Goal: Navigation & Orientation: Locate item on page

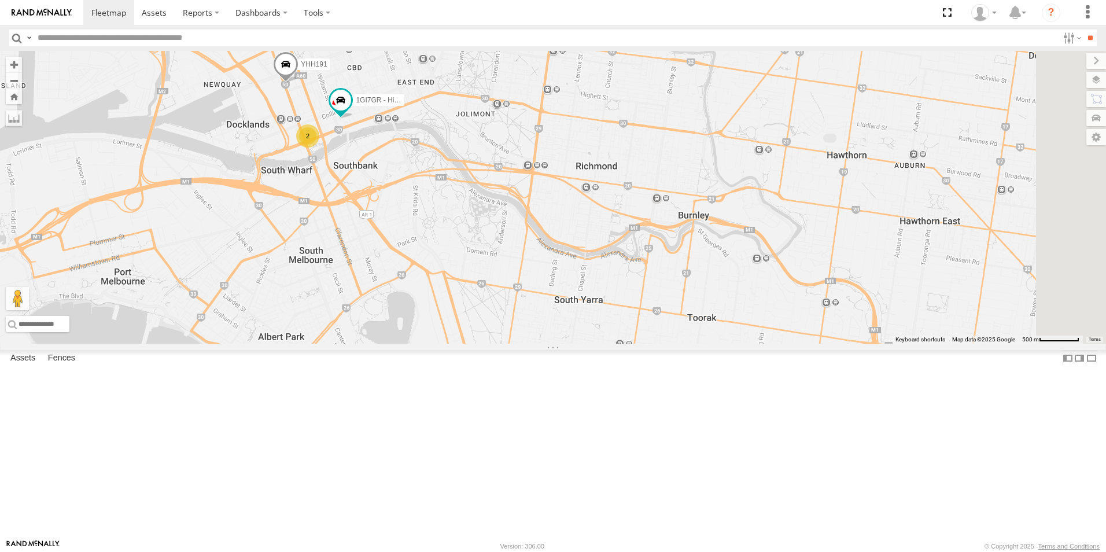
drag, startPoint x: 545, startPoint y: 153, endPoint x: 541, endPoint y: 327, distance: 174.2
click at [541, 327] on div "YHH191 2 1GI7GR - Hiace" at bounding box center [553, 197] width 1106 height 293
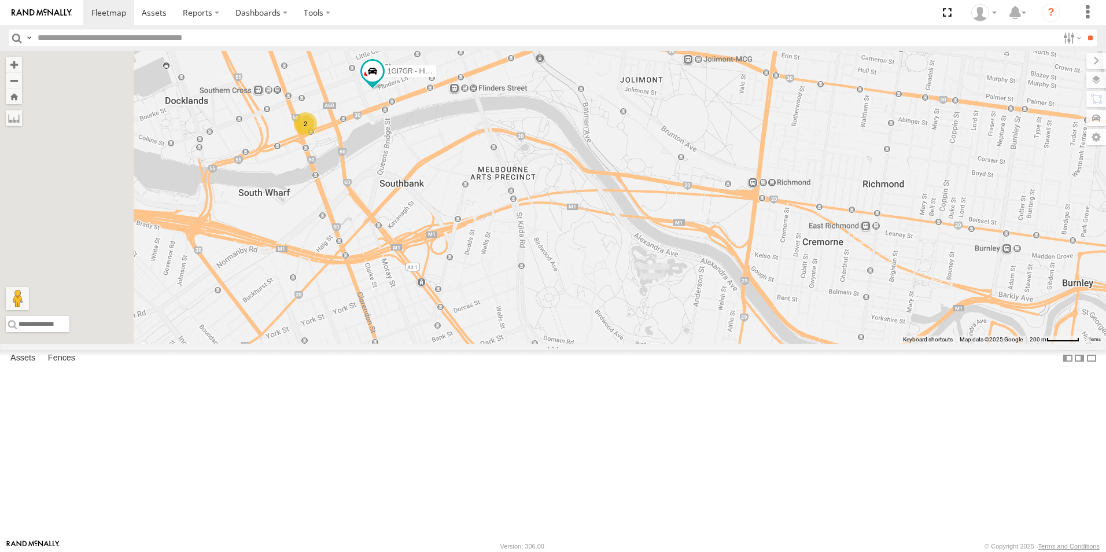
drag, startPoint x: 514, startPoint y: 288, endPoint x: 614, endPoint y: 336, distance: 111.3
click at [614, 336] on div "YHH191 1GI7GR - Hiace 2" at bounding box center [553, 197] width 1106 height 293
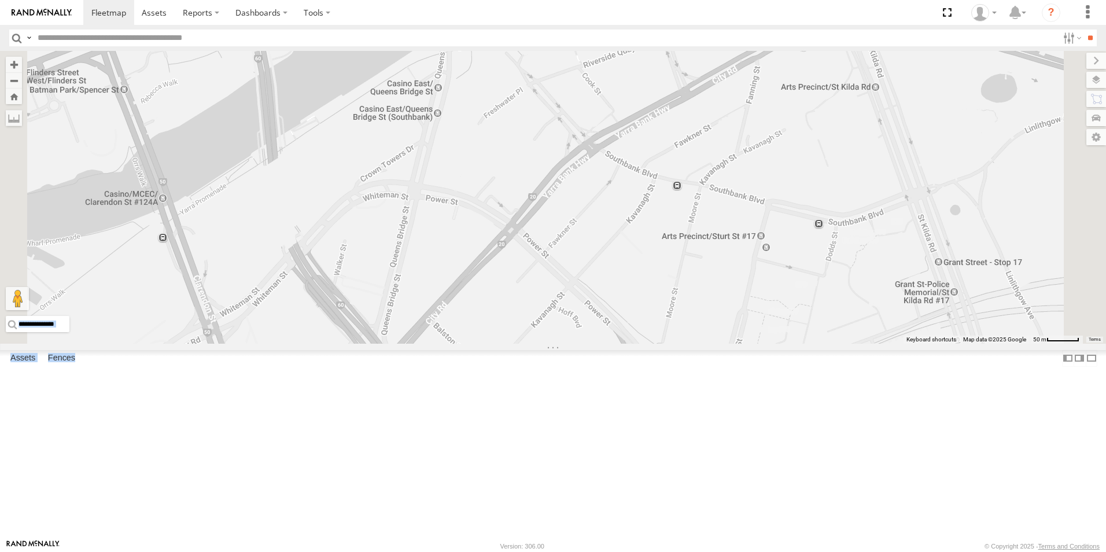
drag, startPoint x: 297, startPoint y: 145, endPoint x: 408, endPoint y: 201, distance: 124.7
click at [408, 201] on main "To navigate the map with touch gestures double-tap and hold your finger on the …" at bounding box center [553, 295] width 1106 height 488
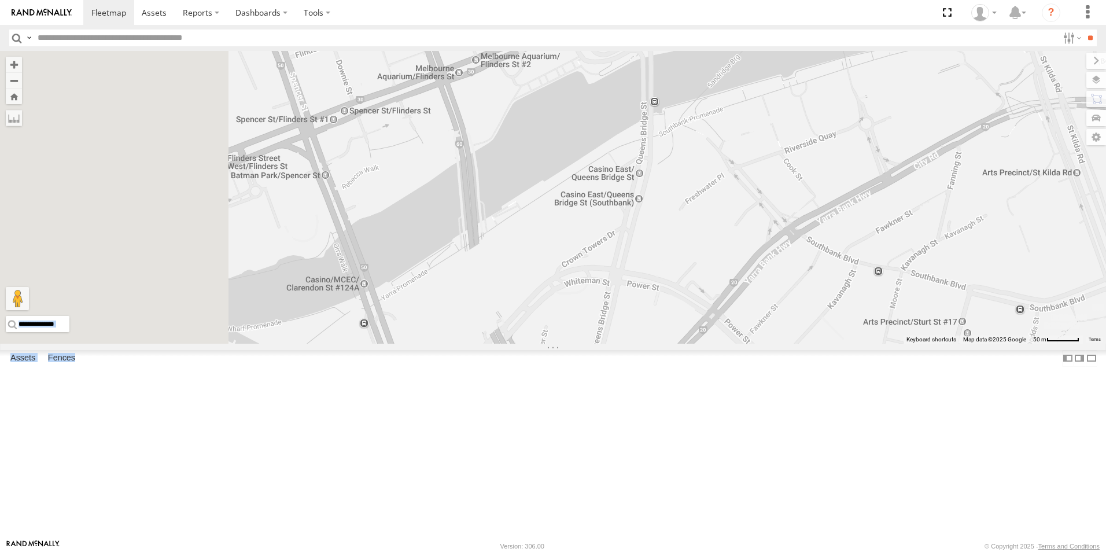
drag, startPoint x: 408, startPoint y: 201, endPoint x: 601, endPoint y: 274, distance: 206.5
click at [601, 274] on div "YHH191 1GI7GR - Hiace" at bounding box center [553, 197] width 1106 height 293
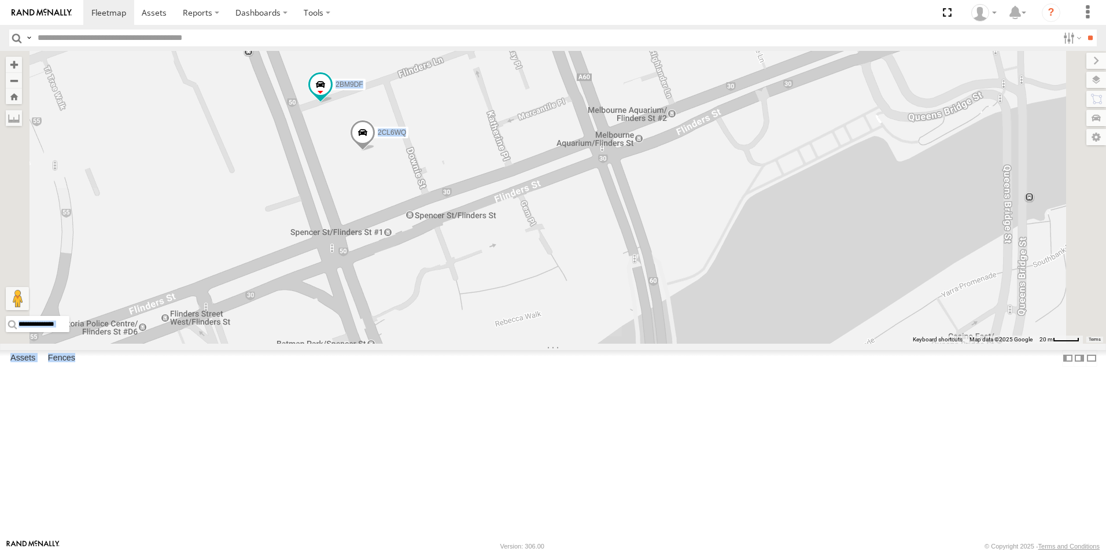
drag, startPoint x: 499, startPoint y: 200, endPoint x: 561, endPoint y: 353, distance: 165.0
click at [561, 344] on div "YHH191 1GI7GR - Hiace 2CL6WQ 2BM9DF" at bounding box center [553, 197] width 1106 height 293
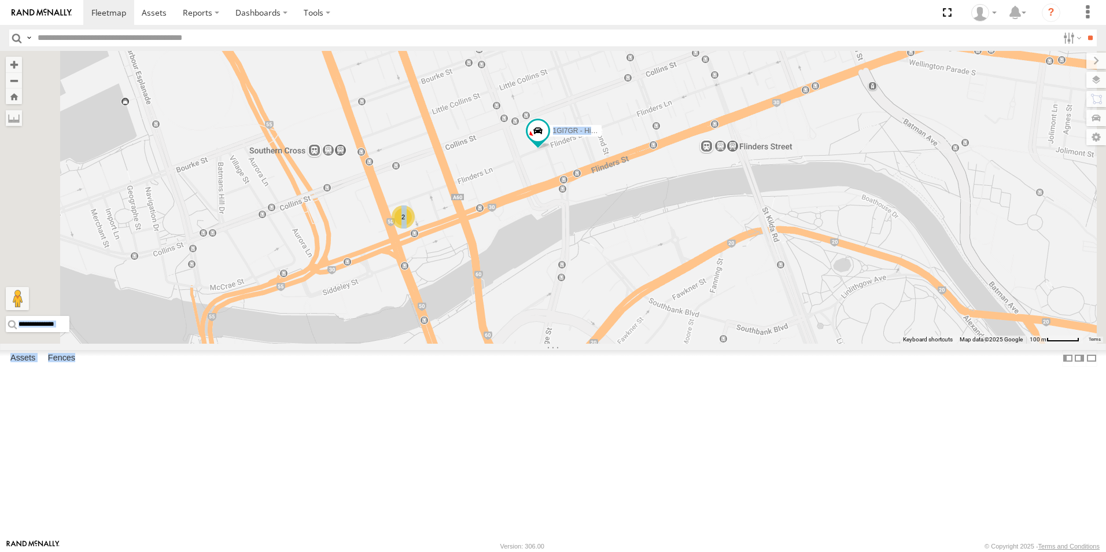
click at [456, 159] on div "YHH191 1GI7GR - Hiace 2" at bounding box center [553, 197] width 1106 height 293
click at [453, 171] on div "YHH191 1GI7GR - Hiace 2" at bounding box center [553, 197] width 1106 height 293
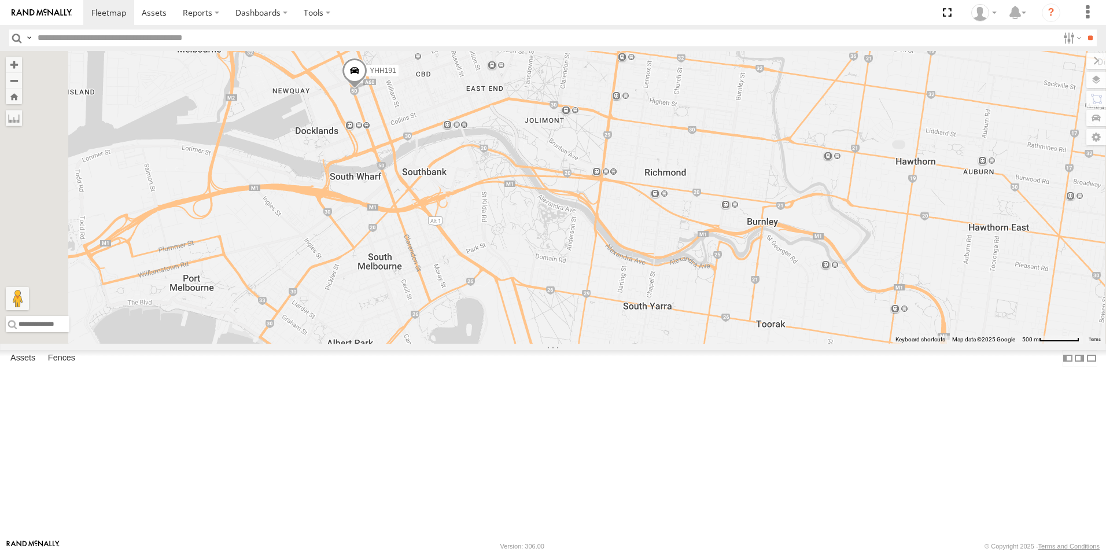
drag, startPoint x: 555, startPoint y: 181, endPoint x: 601, endPoint y: 411, distance: 234.8
click at [599, 344] on div "YHH191" at bounding box center [553, 197] width 1106 height 293
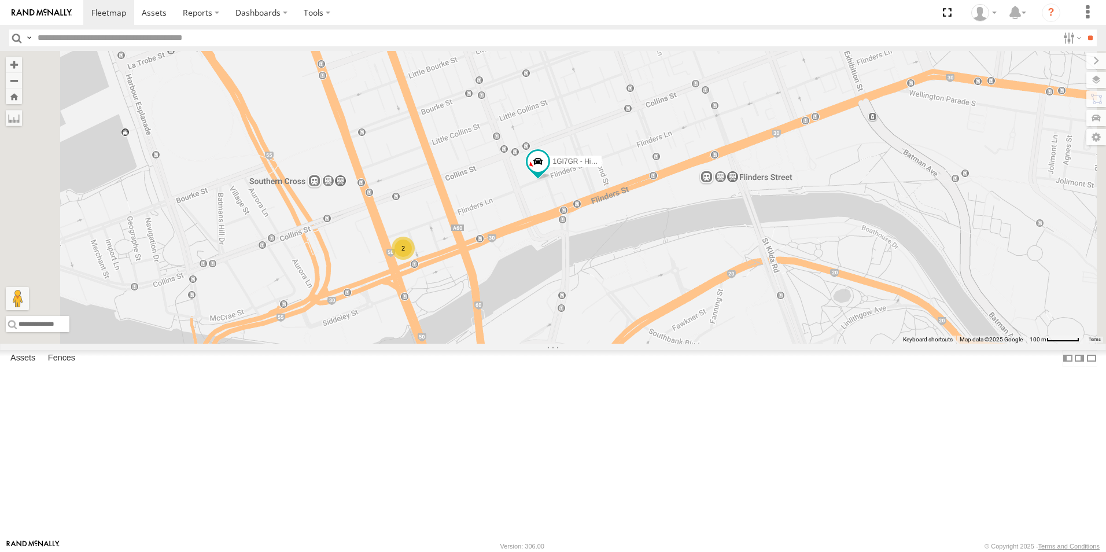
drag, startPoint x: 523, startPoint y: 290, endPoint x: 569, endPoint y: 543, distance: 257.5
click at [561, 551] on html at bounding box center [553, 276] width 1106 height 552
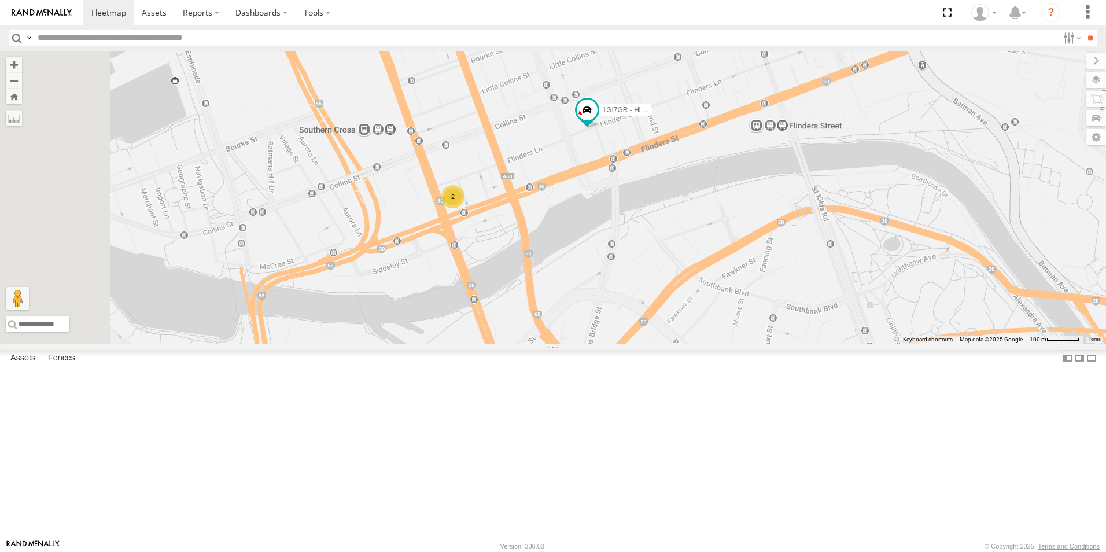
drag, startPoint x: 539, startPoint y: 370, endPoint x: 557, endPoint y: 345, distance: 30.7
click at [557, 344] on div "YHH191 1GI7GR - Hiace 2" at bounding box center [553, 197] width 1106 height 293
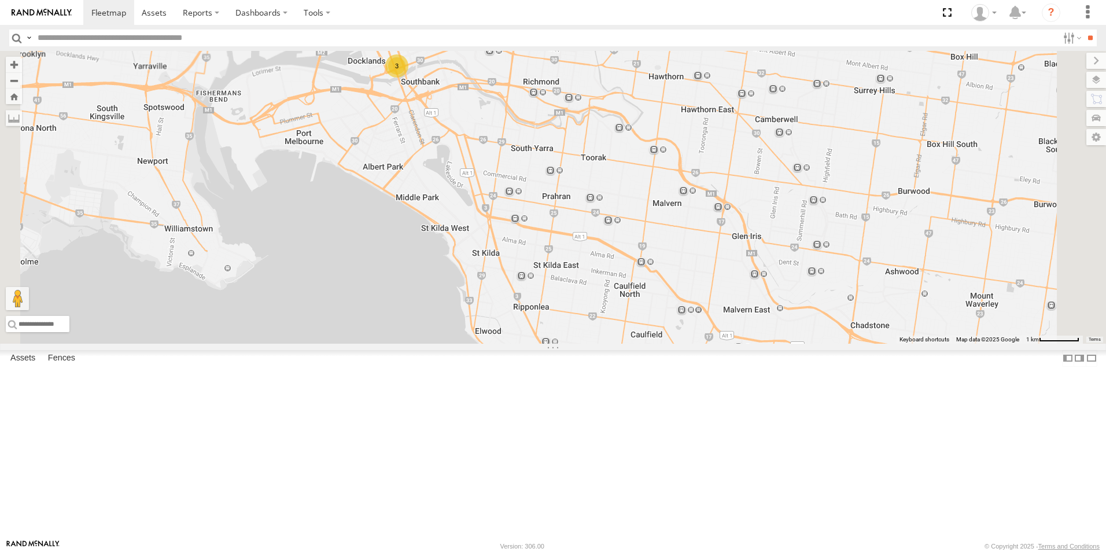
drag, startPoint x: 706, startPoint y: 428, endPoint x: 596, endPoint y: 230, distance: 225.6
click at [596, 230] on div "YHH191 3" at bounding box center [553, 197] width 1106 height 293
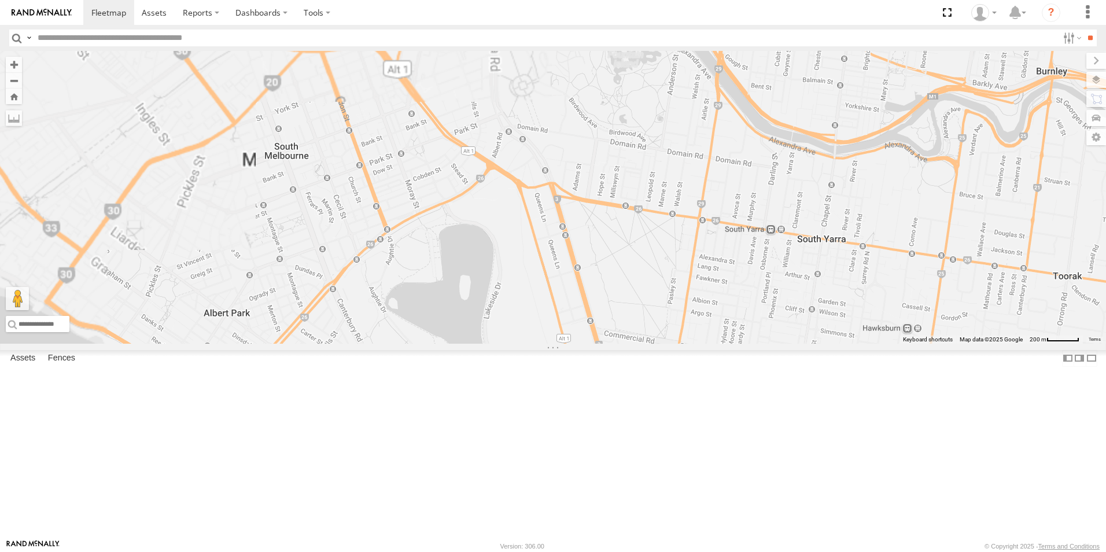
drag, startPoint x: 497, startPoint y: 193, endPoint x: 584, endPoint y: 437, distance: 259.1
click at [584, 344] on div at bounding box center [553, 197] width 1106 height 293
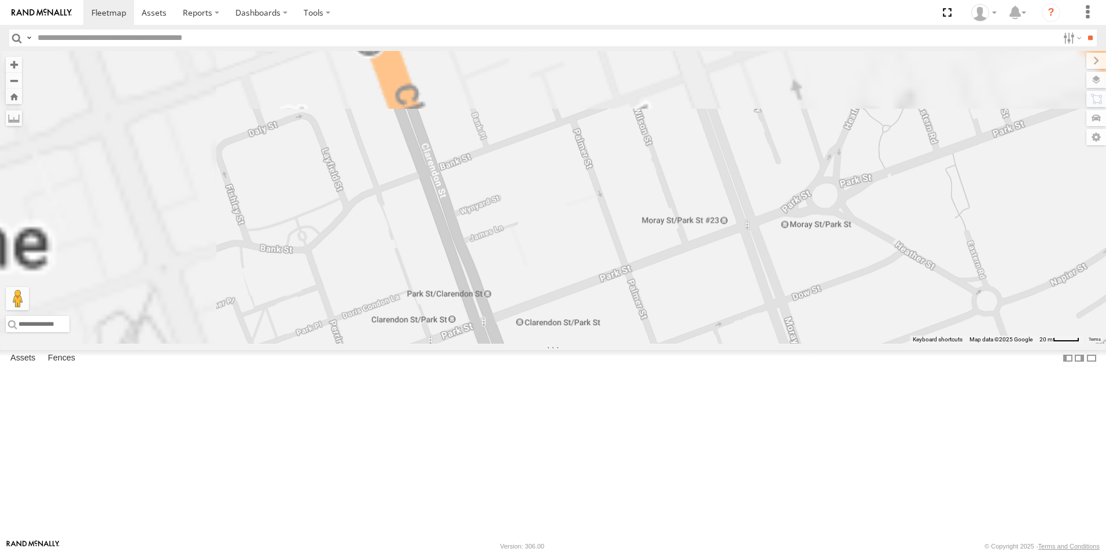
drag, startPoint x: 458, startPoint y: 223, endPoint x: 686, endPoint y: 514, distance: 368.8
click at [686, 344] on div at bounding box center [553, 197] width 1106 height 293
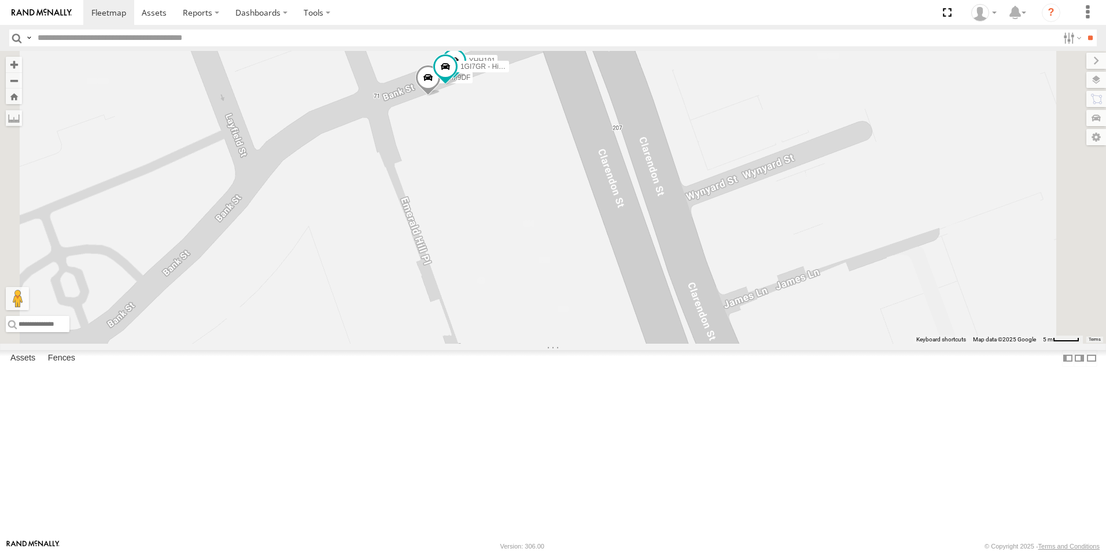
drag, startPoint x: 654, startPoint y: 206, endPoint x: 612, endPoint y: 278, distance: 84.0
click at [613, 278] on div "2BM9DF YHH191 1GI7GR - Hiace" at bounding box center [553, 197] width 1106 height 293
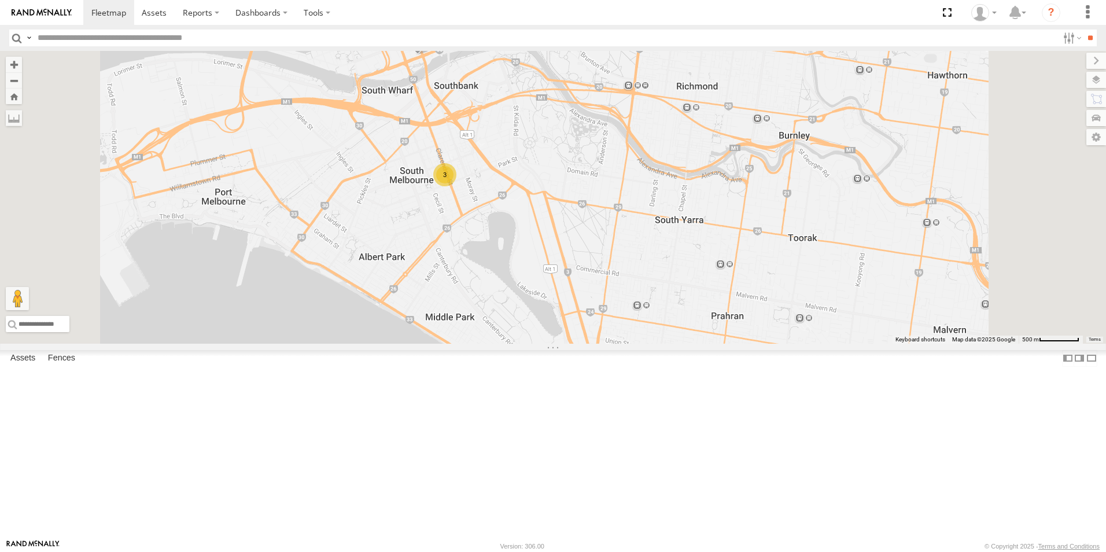
drag, startPoint x: 583, startPoint y: 214, endPoint x: 573, endPoint y: 260, distance: 46.8
click at [573, 260] on div "2CL6WQ 3" at bounding box center [553, 197] width 1106 height 293
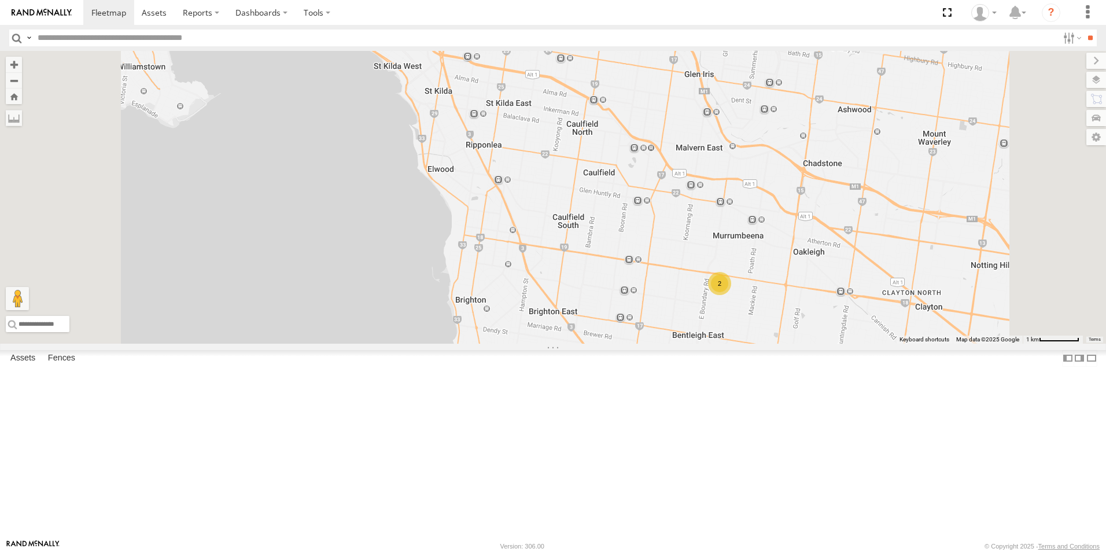
click at [731, 295] on div "2" at bounding box center [719, 283] width 23 height 23
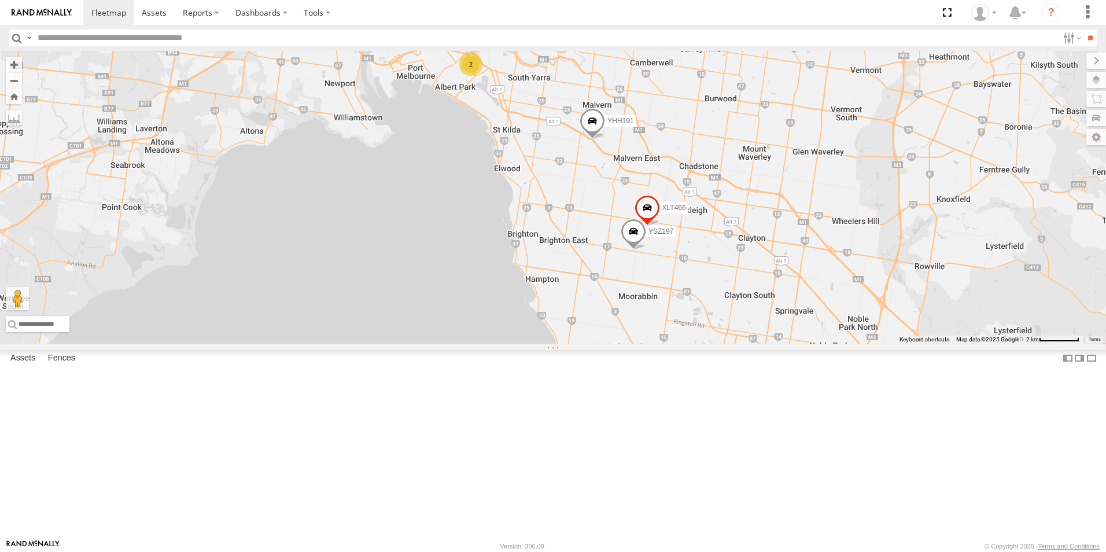
click at [646, 251] on span at bounding box center [633, 234] width 25 height 31
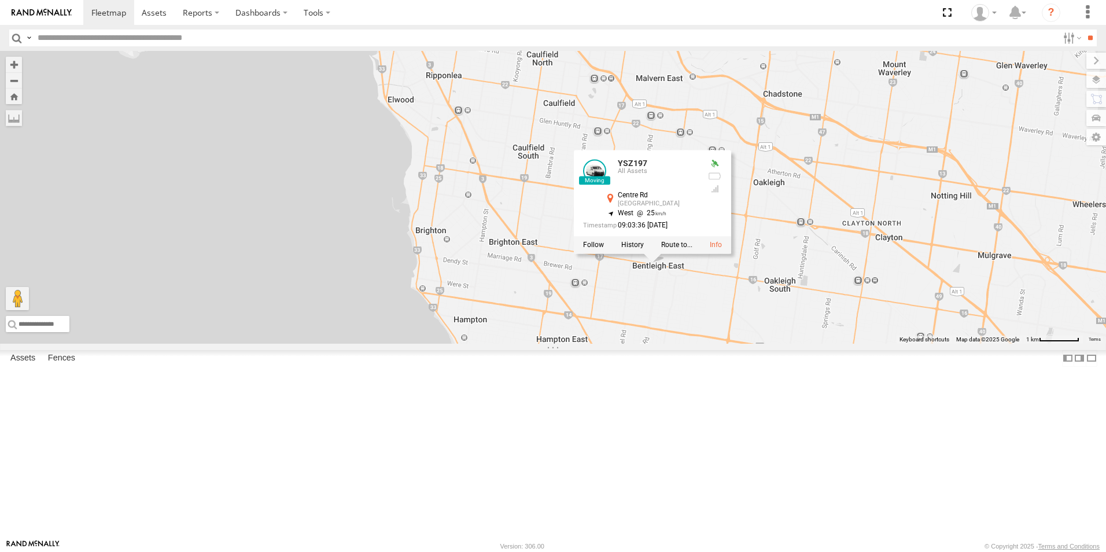
click at [809, 344] on div "YHH191 1GI7GR - Hiace XLT466 YSZ197 YSZ197 [GEOGRAPHIC_DATA] -37.92049 , 145.05…" at bounding box center [553, 197] width 1106 height 293
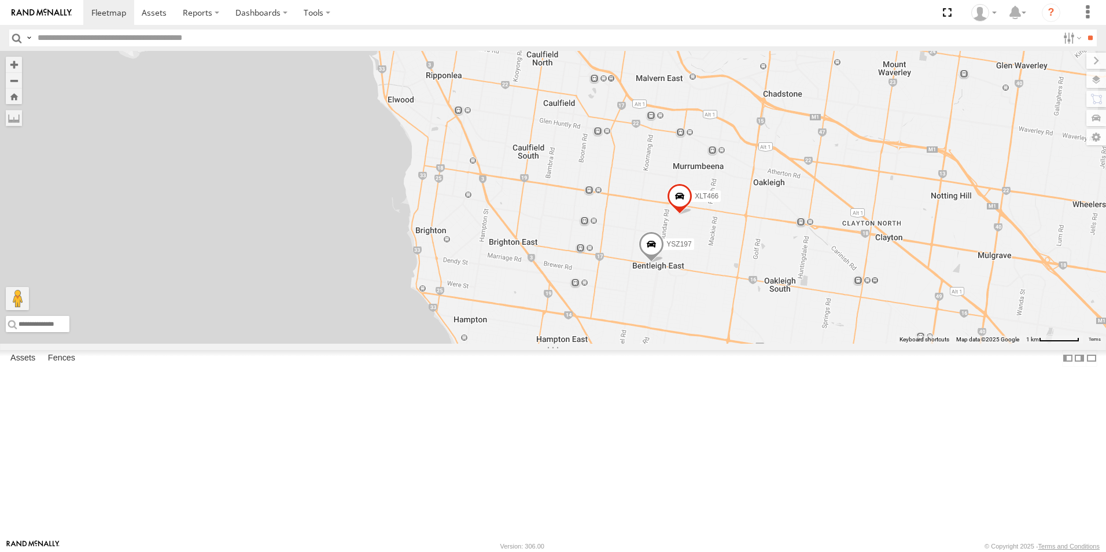
click at [693, 215] on span at bounding box center [679, 198] width 25 height 31
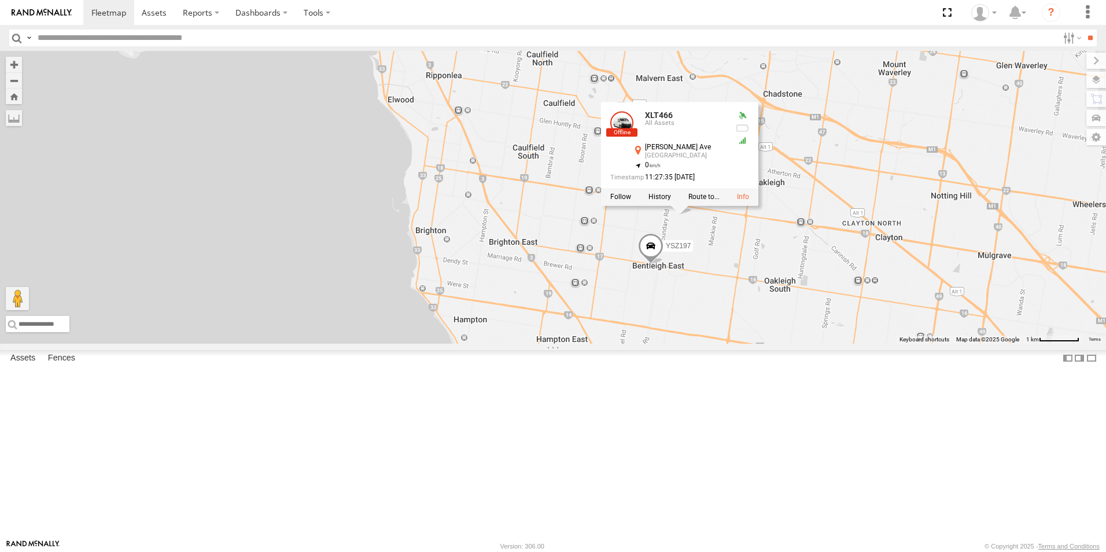
click at [896, 344] on div "YHH191 1GI7GR - Hiace XLT466 YSZ197 XLT466 All Assets [PERSON_NAME][GEOGRAPHIC_…" at bounding box center [553, 197] width 1106 height 293
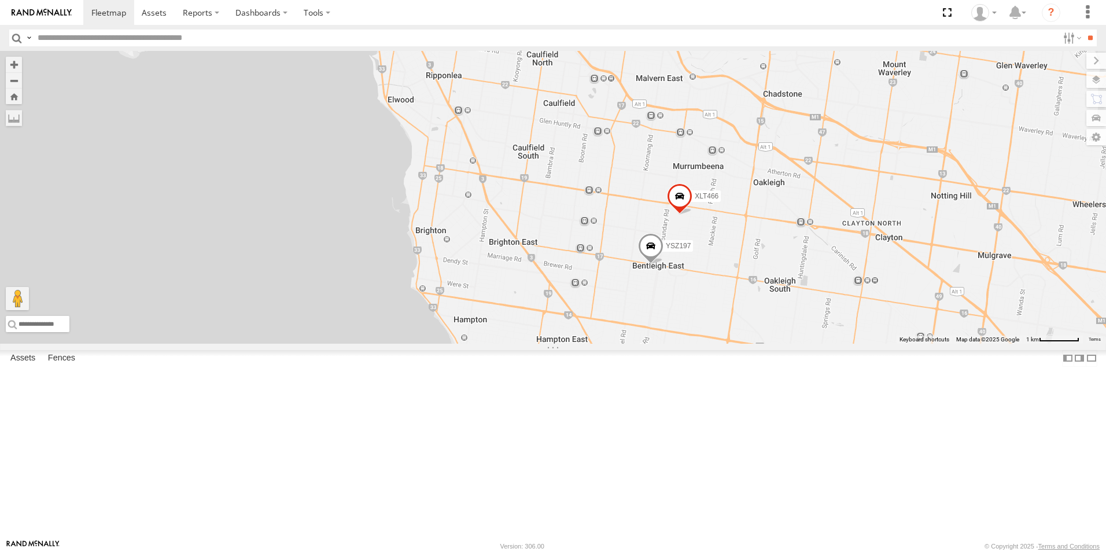
click at [693, 215] on span at bounding box center [679, 198] width 25 height 31
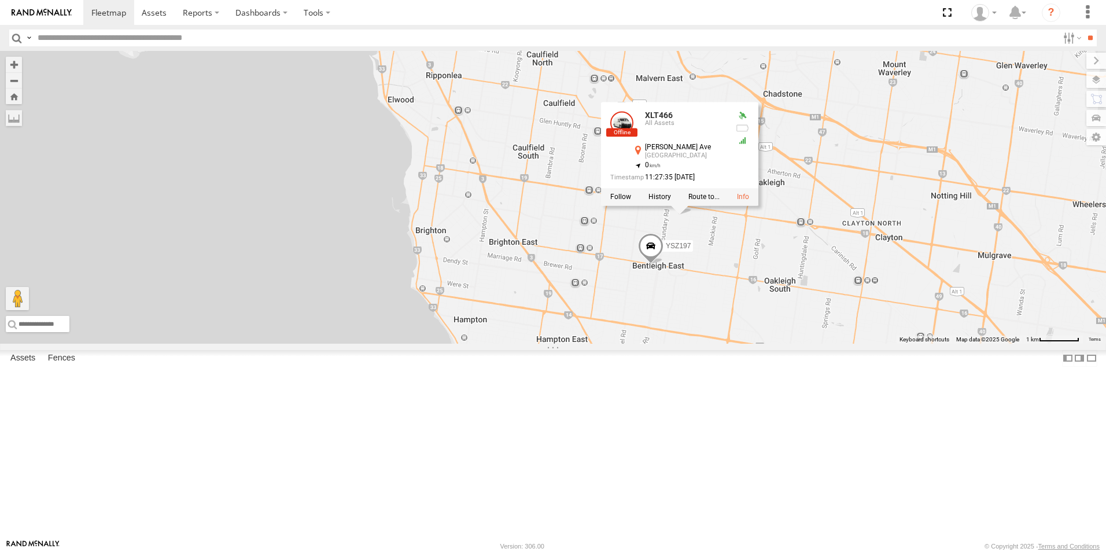
click at [911, 338] on div "YHH191 1GI7GR - Hiace XLT466 YSZ197 XLT466 All Assets [PERSON_NAME][GEOGRAPHIC_…" at bounding box center [553, 197] width 1106 height 293
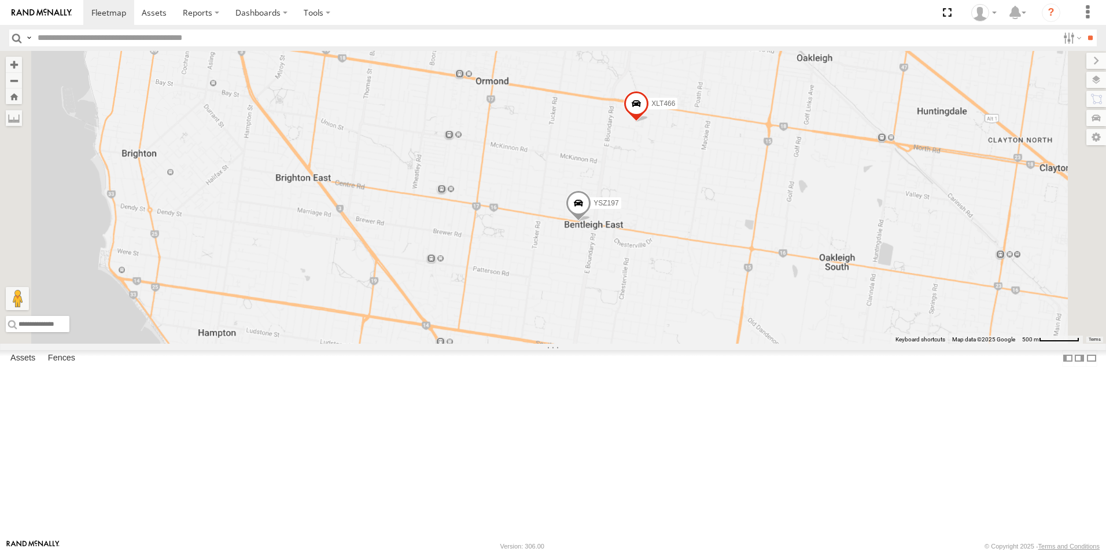
click at [591, 222] on span at bounding box center [578, 206] width 25 height 31
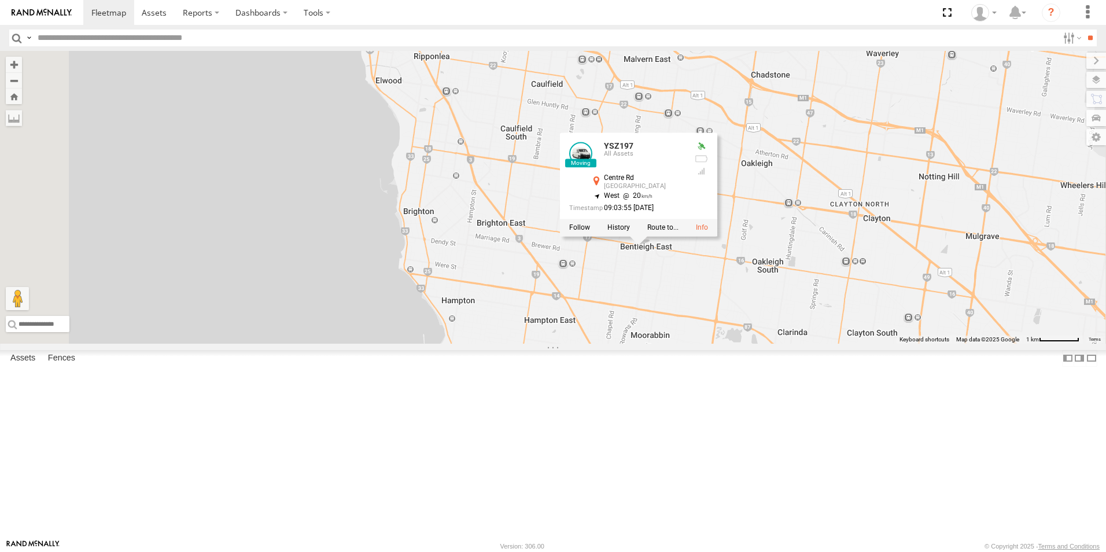
click at [572, 22] on span at bounding box center [558, 6] width 25 height 31
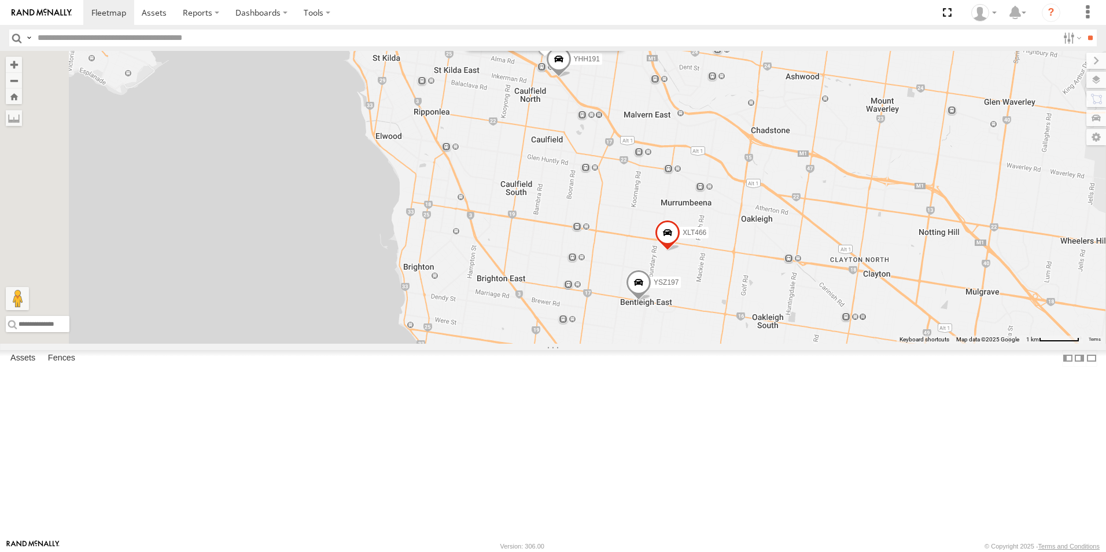
click at [815, 202] on div "YHH191 1GI7GR - Hiace XLT466 YSZ197 [GEOGRAPHIC_DATA] [GEOGRAPHIC_DATA] [GEOGRA…" at bounding box center [553, 197] width 1106 height 293
click at [756, 209] on div "YHH191 1GI7GR - Hiace XLT466 YSZ197 [GEOGRAPHIC_DATA] [GEOGRAPHIC_DATA] [GEOGRA…" at bounding box center [553, 197] width 1106 height 293
click at [617, 16] on button "Close" at bounding box center [604, 2] width 28 height 28
click at [651, 301] on span at bounding box center [638, 285] width 25 height 31
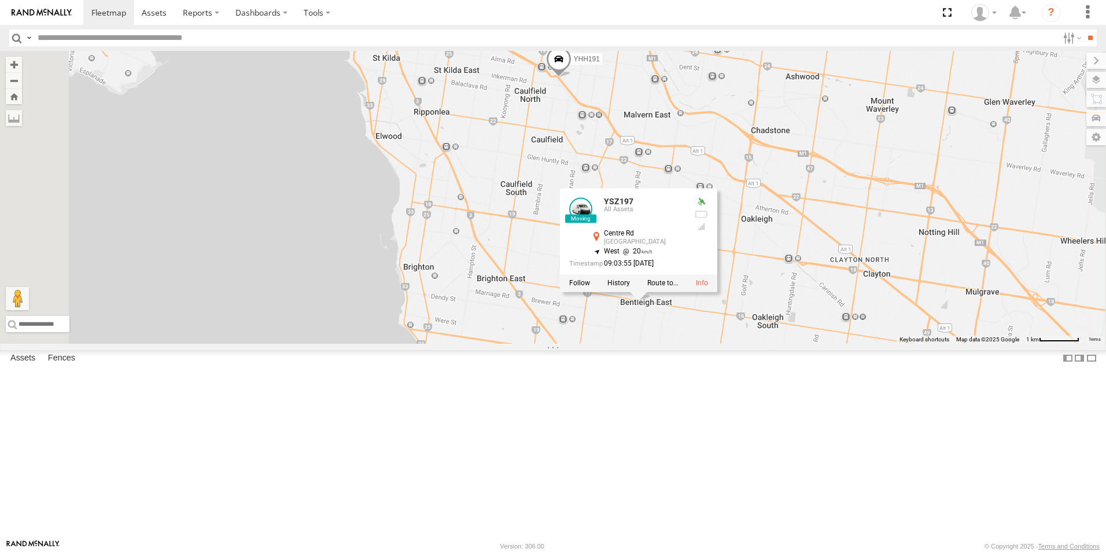
click at [809, 344] on div "YHH191 1GI7GR - Hiace XLT466 YSZ197 YSZ197 [GEOGRAPHIC_DATA] -37.92087 , 145.05…" at bounding box center [553, 197] width 1106 height 293
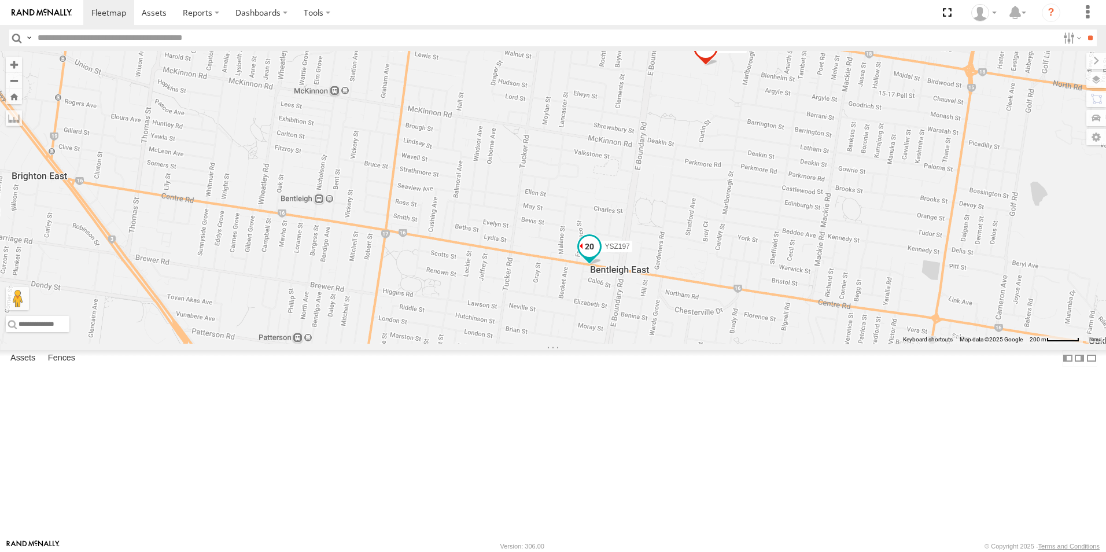
click at [600, 257] on span at bounding box center [589, 246] width 21 height 21
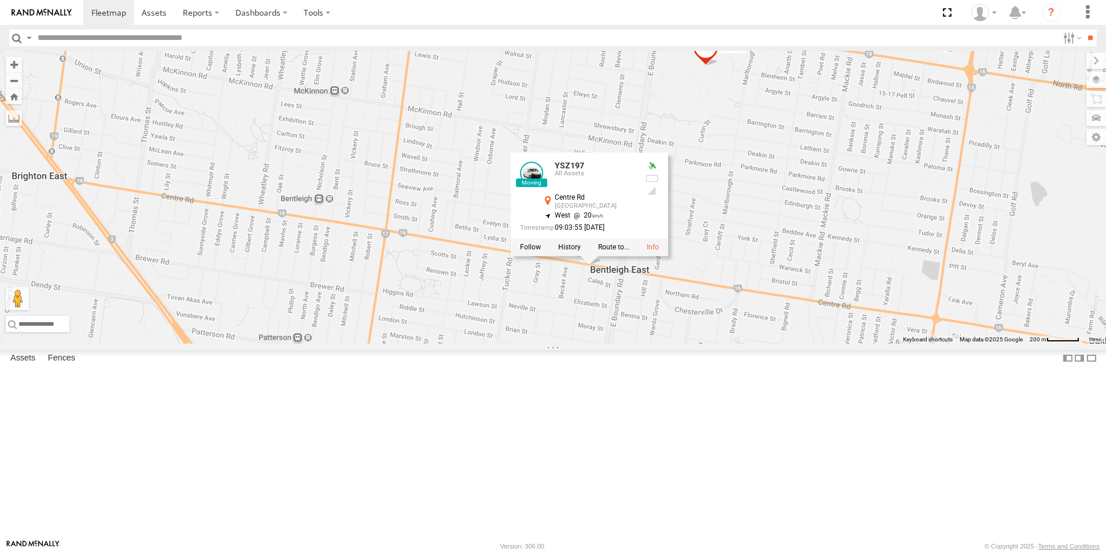
click at [872, 259] on div "XLT466 YSZ197 YHH191 1GI7GR - Hiace YSZ197 [GEOGRAPHIC_DATA] -37.92087 , 145.05…" at bounding box center [553, 197] width 1106 height 293
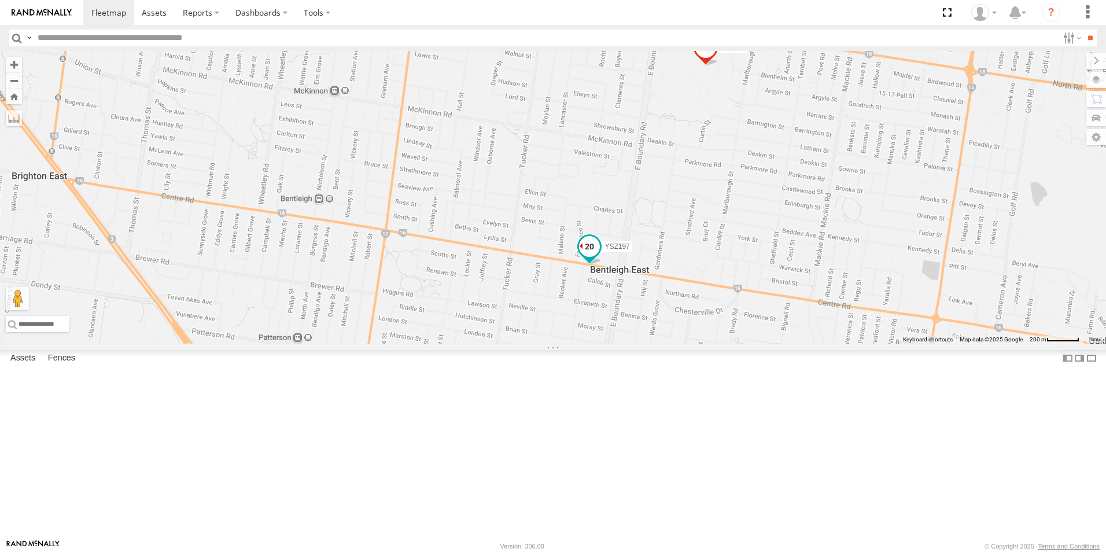
click at [600, 257] on span at bounding box center [589, 246] width 21 height 21
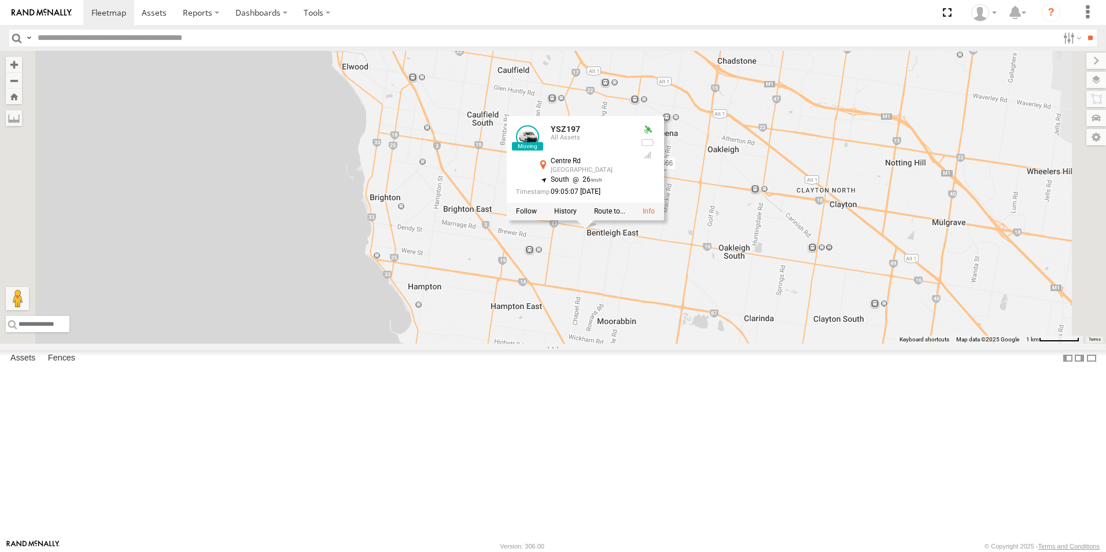
click at [863, 275] on div "XLT466 YSZ197 YHH191 1GI7GR - Hiace YSZ197 [GEOGRAPHIC_DATA] -37.9203 , 145.050…" at bounding box center [553, 197] width 1106 height 293
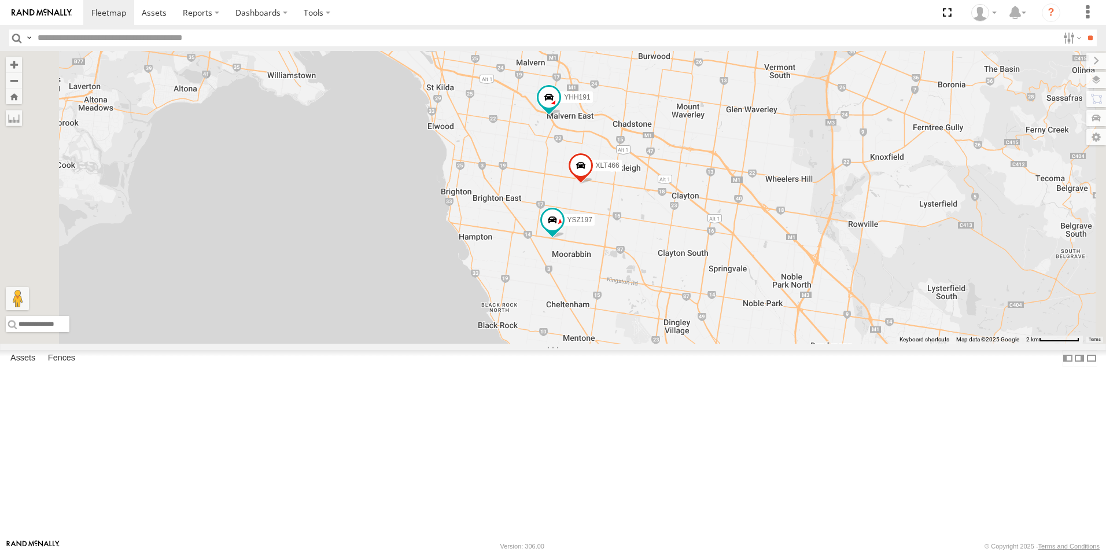
click at [767, 286] on div "XLT466 YSZ197 YHH191 1GI7GR - Hiace 2" at bounding box center [553, 197] width 1106 height 293
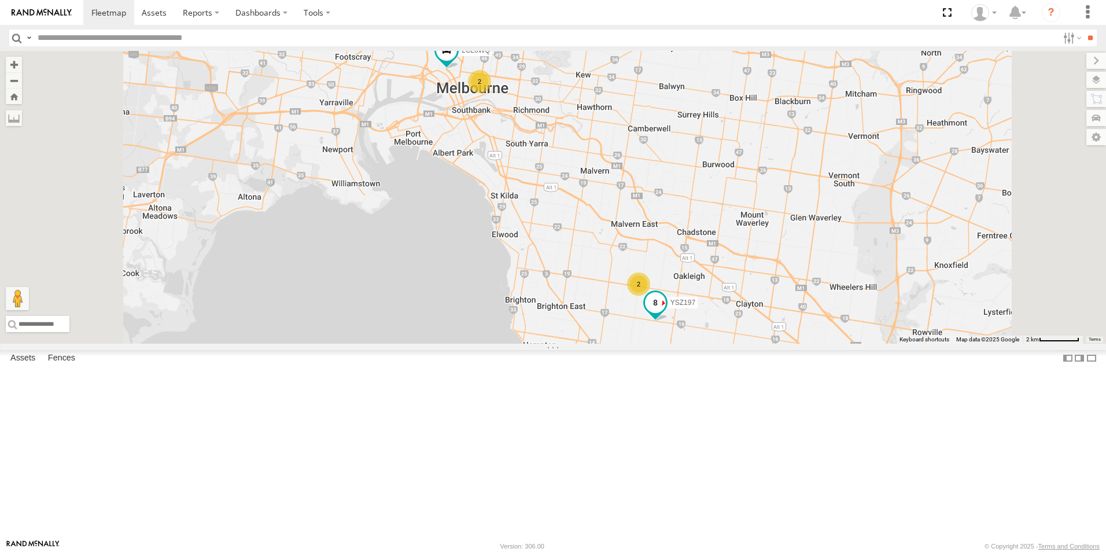
click at [695, 307] on span "YSZ197" at bounding box center [683, 303] width 25 height 8
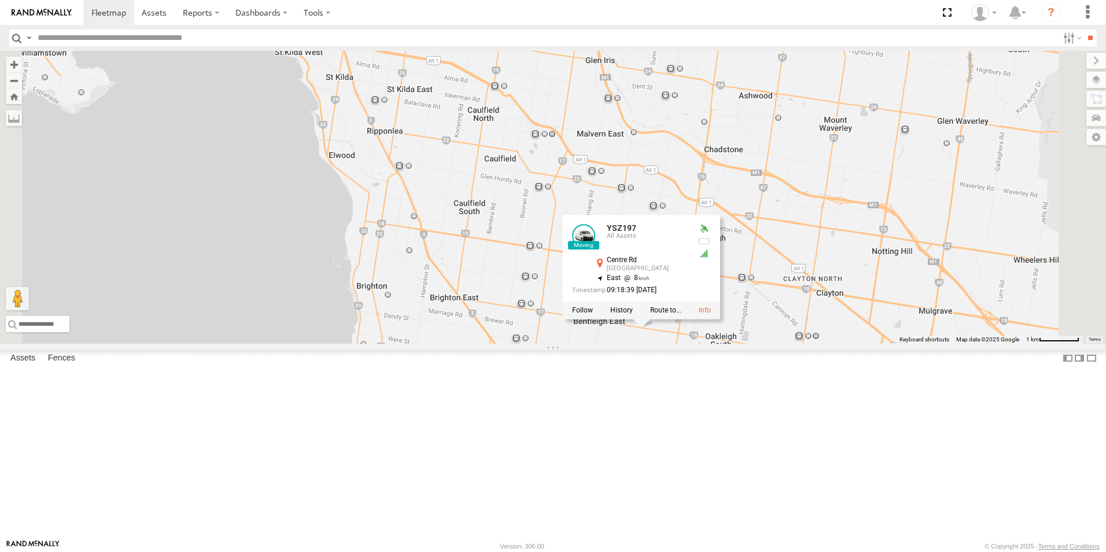
click at [929, 297] on div "YSZ197 2CL6WQ YSZ197 All [GEOGRAPHIC_DATA] -37.92268 , 145.07162 East 8 09:18:3…" at bounding box center [553, 197] width 1106 height 293
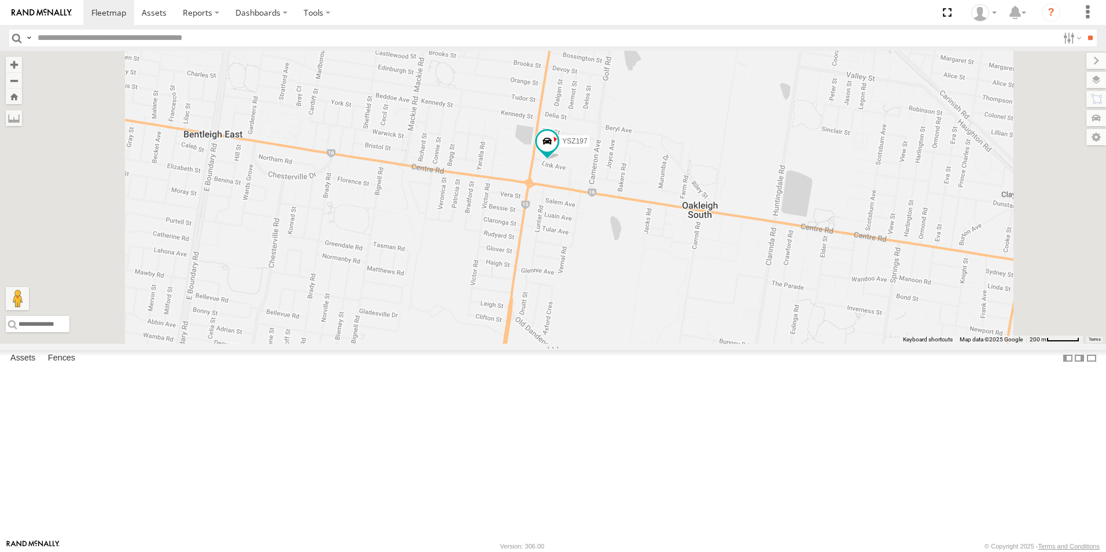
click at [738, 299] on div "YSZ197 2CL6WQ YHH191 XLT466" at bounding box center [553, 197] width 1106 height 293
